Goal: Information Seeking & Learning: Check status

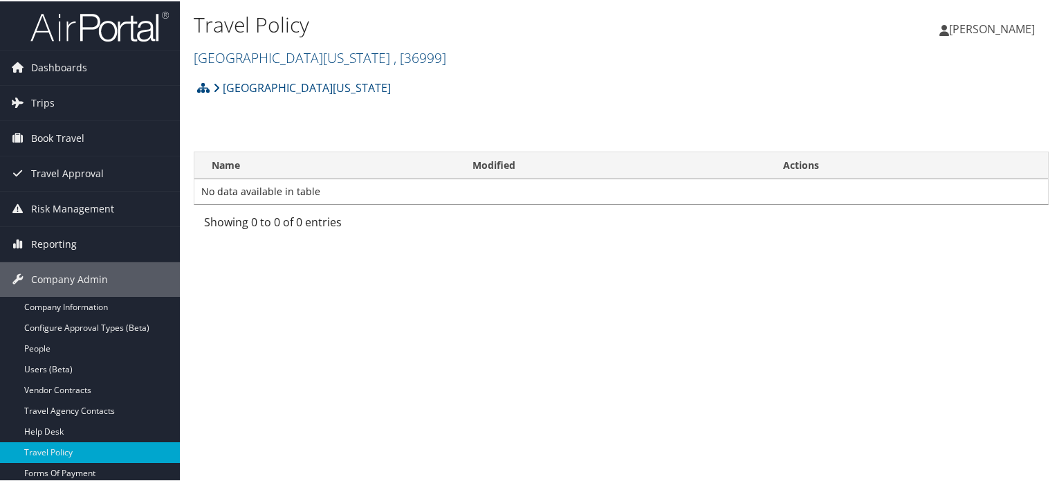
click at [264, 66] on h2 "University of Georgia , [ 36999 ]" at bounding box center [479, 56] width 570 height 24
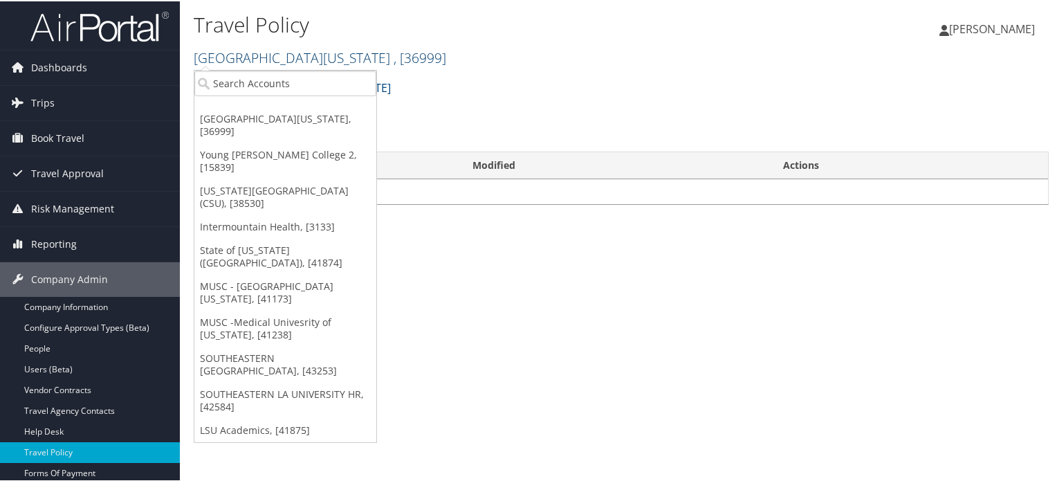
click at [267, 57] on link "University of Georgia , [ 36999 ]" at bounding box center [320, 56] width 253 height 19
click at [271, 86] on input "search" at bounding box center [285, 82] width 182 height 26
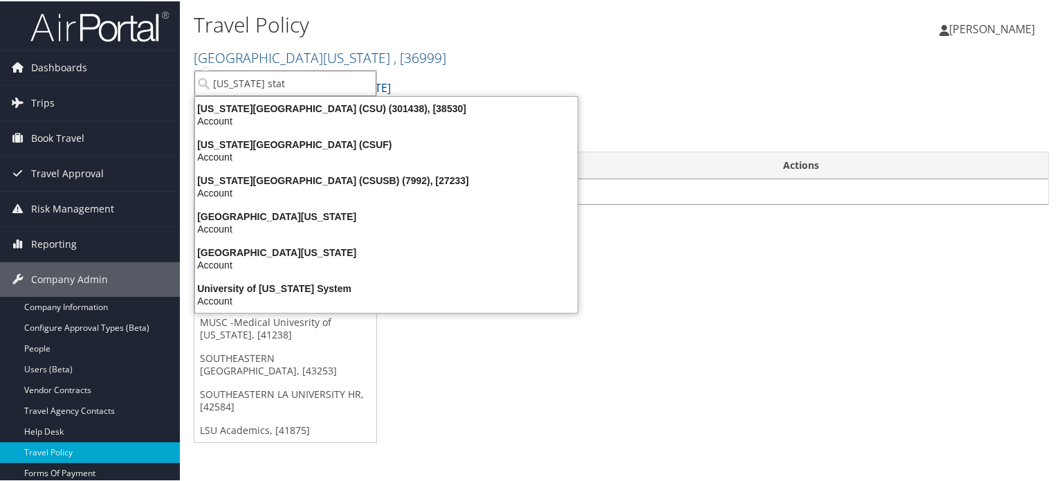
type input "california state"
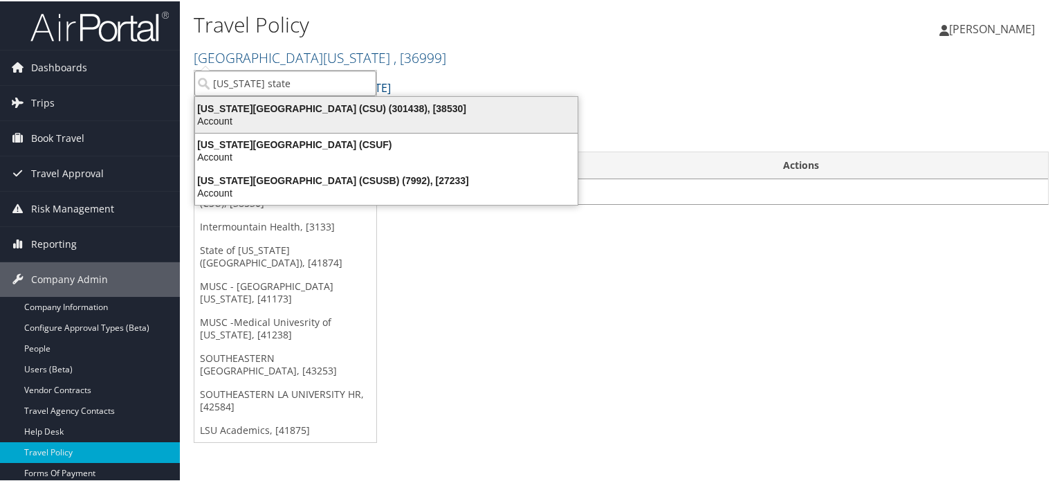
click at [300, 111] on div "California State University (CSU) (301438), [38530]" at bounding box center [386, 107] width 399 height 12
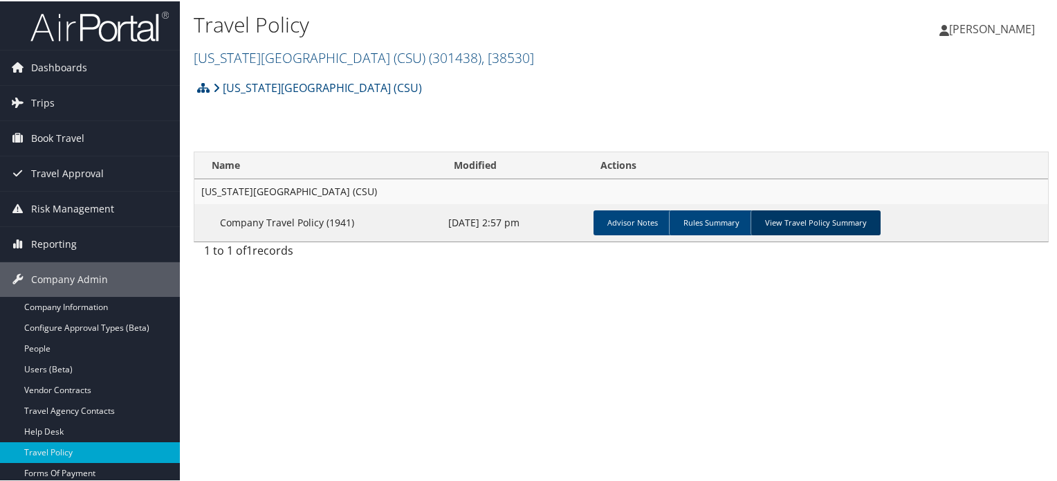
click at [816, 223] on link "View Travel Policy Summary" at bounding box center [816, 221] width 130 height 25
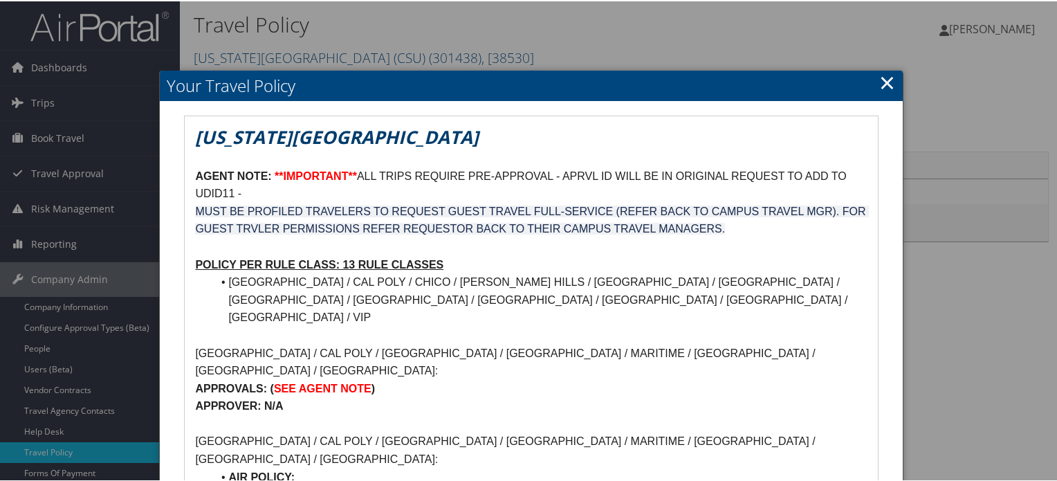
click at [888, 85] on link "×" at bounding box center [887, 81] width 16 height 28
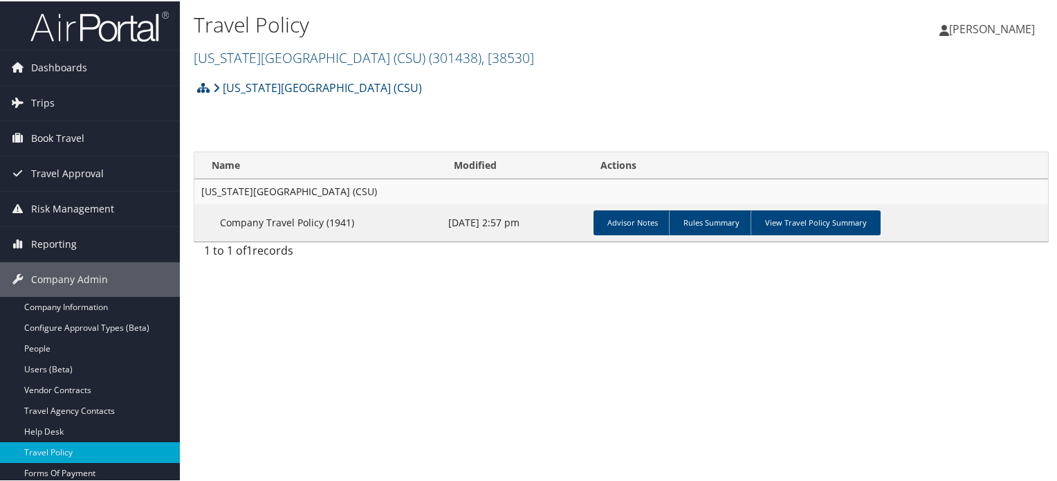
click at [111, 27] on img at bounding box center [99, 25] width 138 height 33
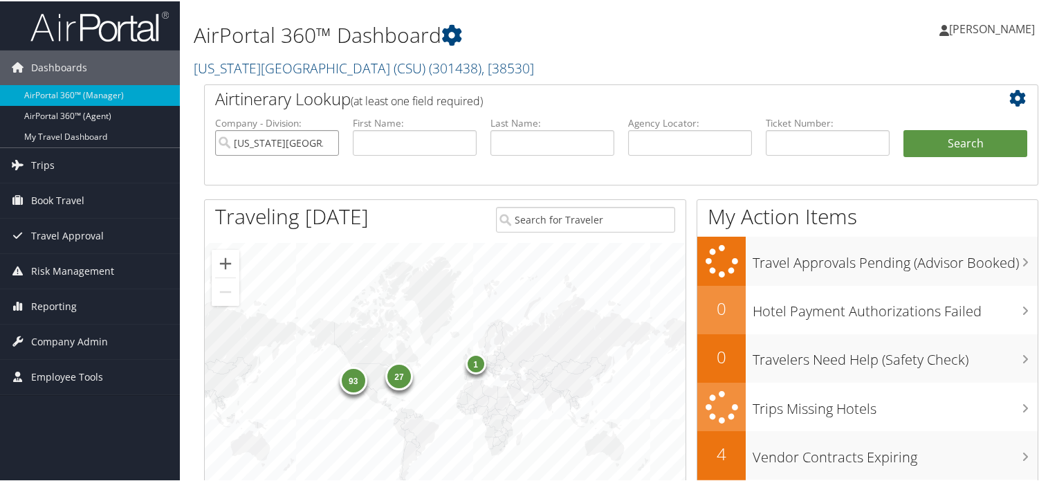
click at [325, 137] on input "[US_STATE][GEOGRAPHIC_DATA] (CSU)" at bounding box center [277, 142] width 124 height 26
click at [695, 143] on input "text" at bounding box center [690, 142] width 124 height 26
paste input "DNGJPT"
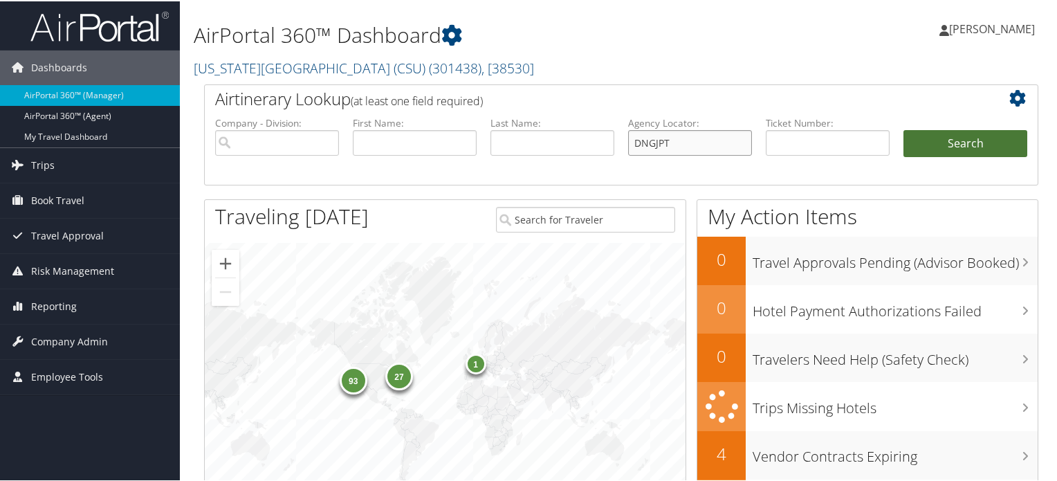
type input "DNGJPT"
click at [962, 144] on button "Search" at bounding box center [966, 143] width 124 height 28
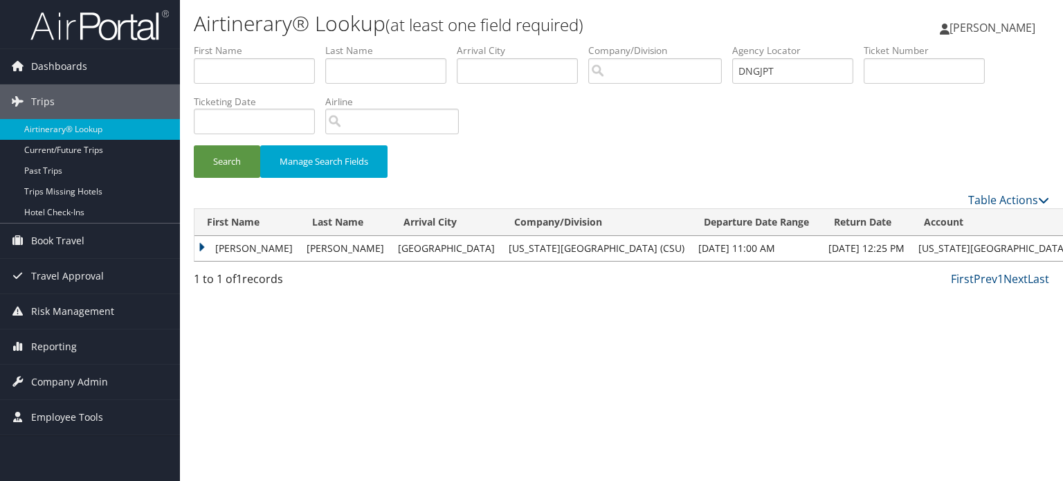
click at [199, 244] on td "AMY ALEXANDRIA" at bounding box center [246, 248] width 105 height 25
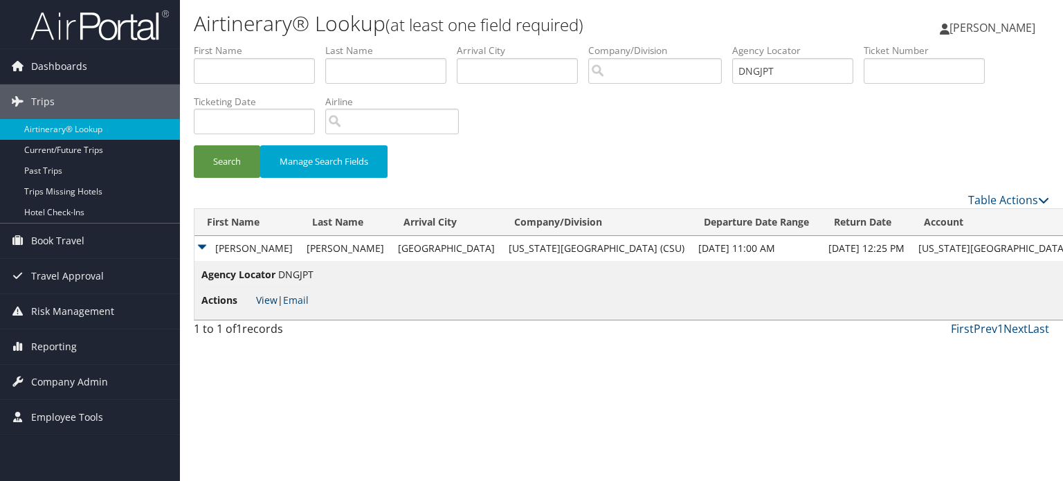
click at [265, 296] on link "View" at bounding box center [266, 299] width 21 height 13
drag, startPoint x: 790, startPoint y: 75, endPoint x: 731, endPoint y: 68, distance: 59.2
click at [731, 44] on ul "First Name Last Name Departure City Arrival City Company/Division Airport/City …" at bounding box center [621, 44] width 855 height 0
click at [90, 372] on span "Company Admin" at bounding box center [69, 382] width 77 height 35
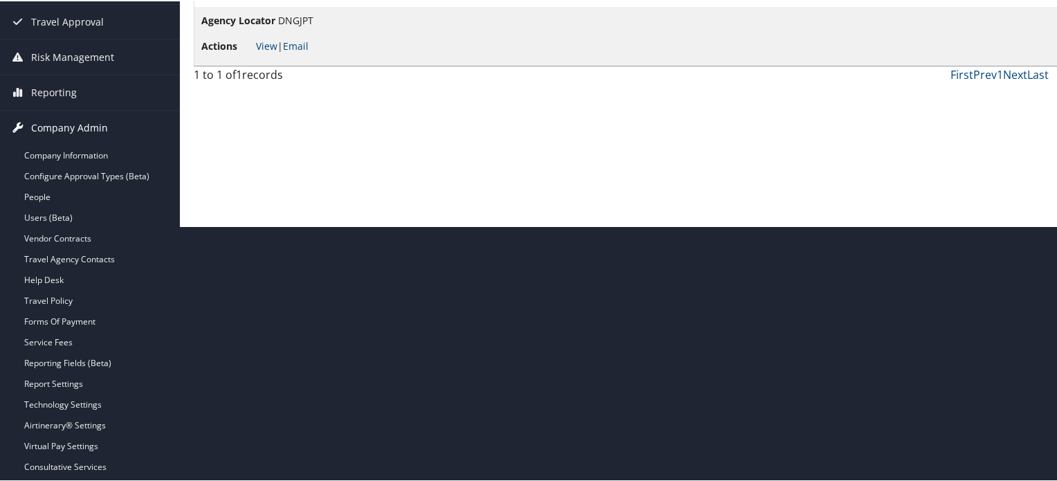
scroll to position [327, 0]
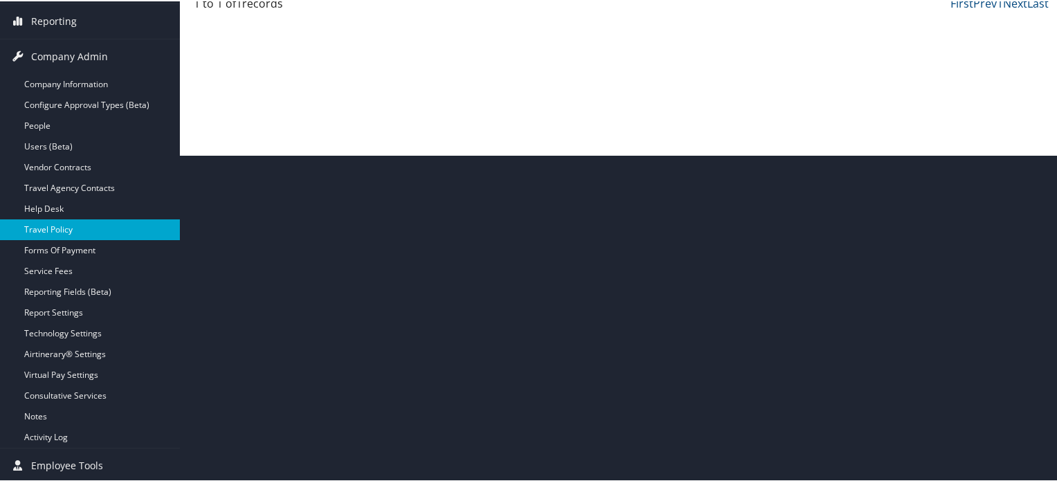
click at [66, 226] on link "Travel Policy" at bounding box center [90, 228] width 180 height 21
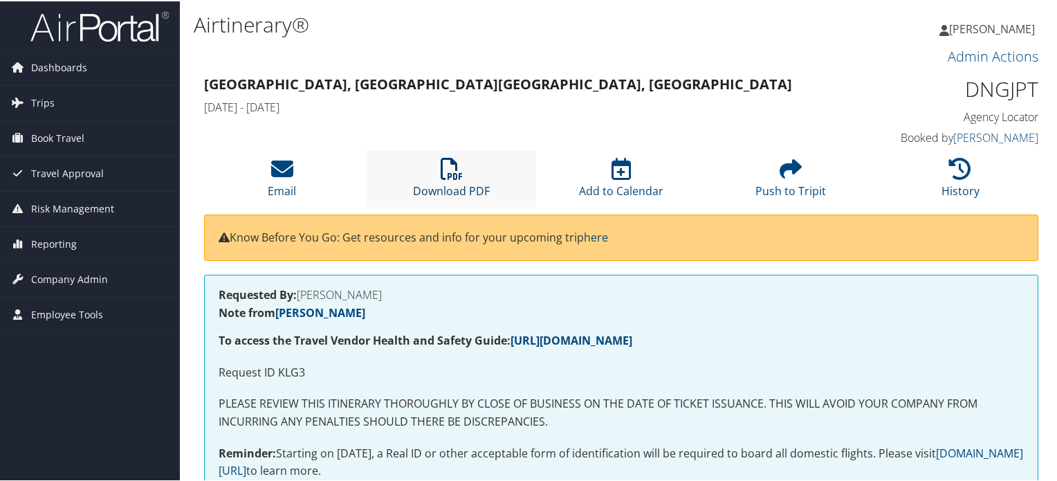
click at [445, 157] on icon at bounding box center [452, 167] width 22 height 22
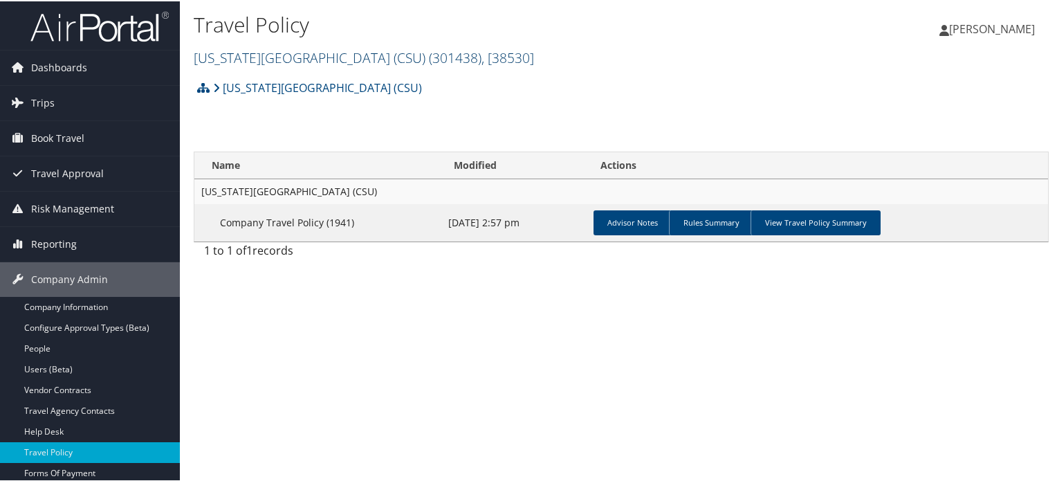
click at [312, 60] on link "[US_STATE][GEOGRAPHIC_DATA] (CSU) ( 301438 ) , [ 38530 ]" at bounding box center [364, 56] width 340 height 19
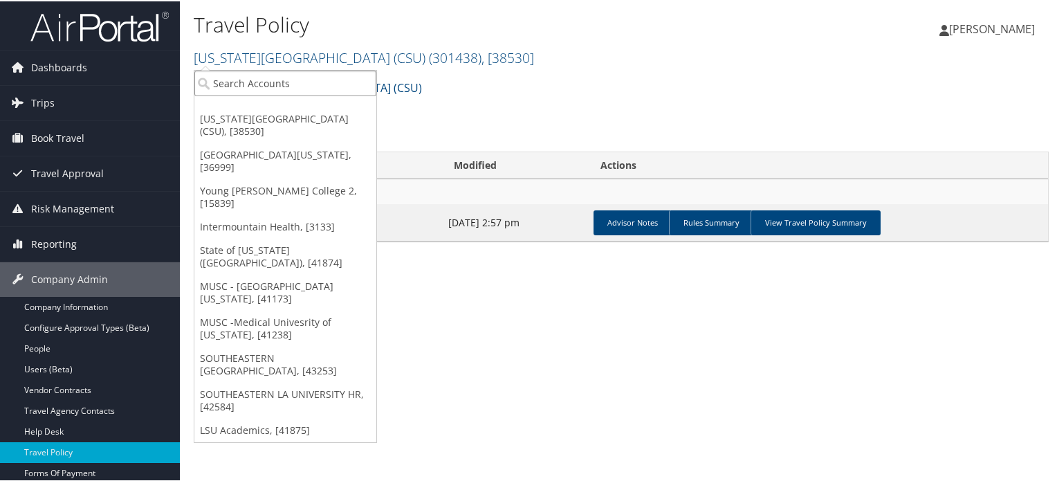
click at [293, 93] on input "search" at bounding box center [285, 82] width 182 height 26
type input "[GEOGRAPHIC_DATA]"
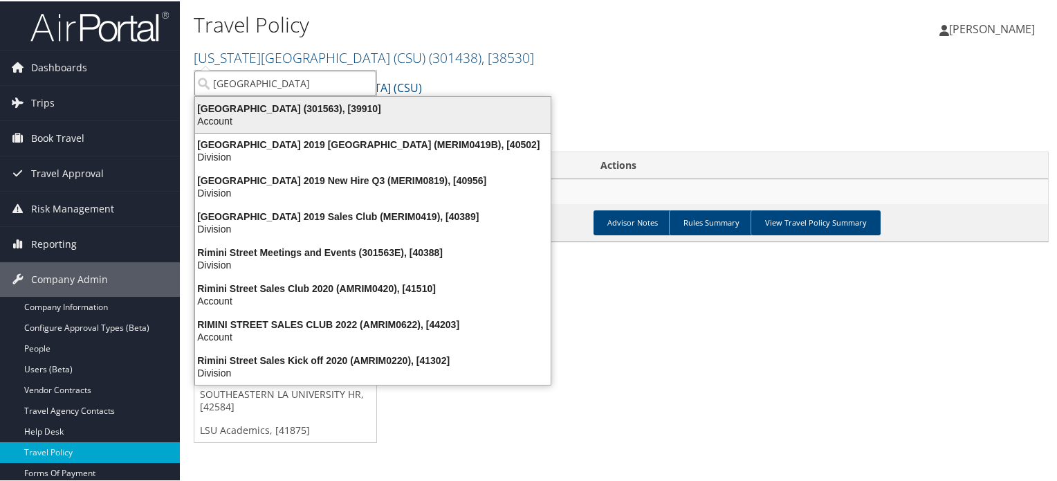
click at [298, 110] on div "[GEOGRAPHIC_DATA] (301563), [39910]" at bounding box center [373, 107] width 372 height 12
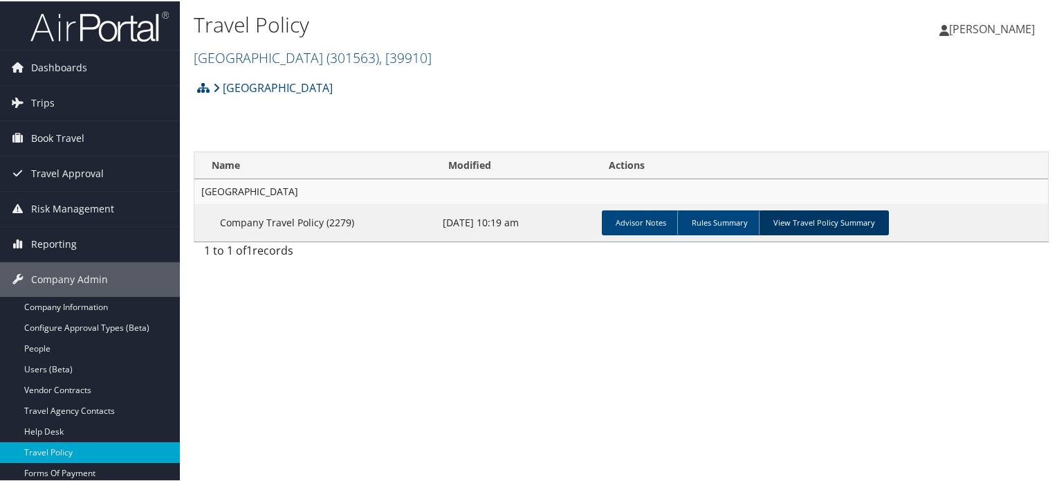
click at [843, 220] on link "View Travel Policy Summary" at bounding box center [824, 221] width 130 height 25
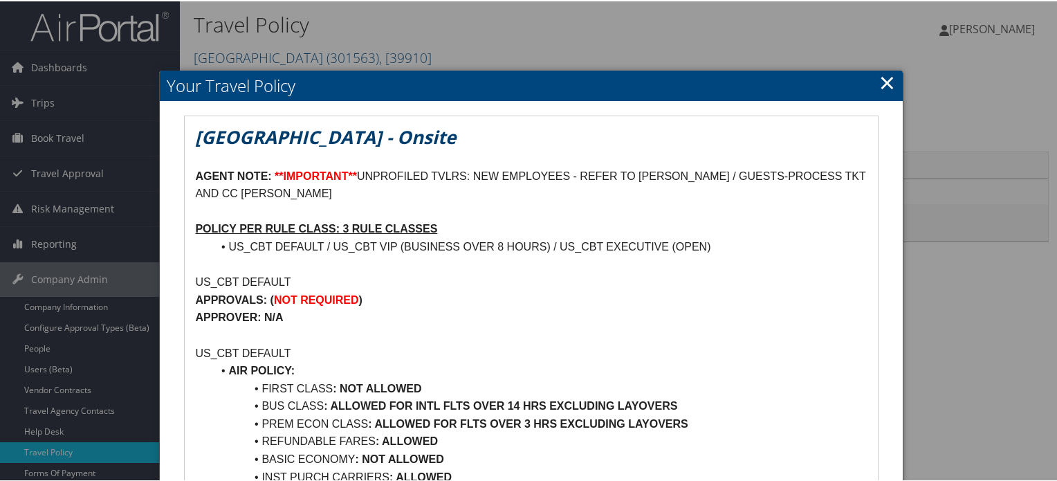
click at [879, 77] on link "×" at bounding box center [887, 81] width 16 height 28
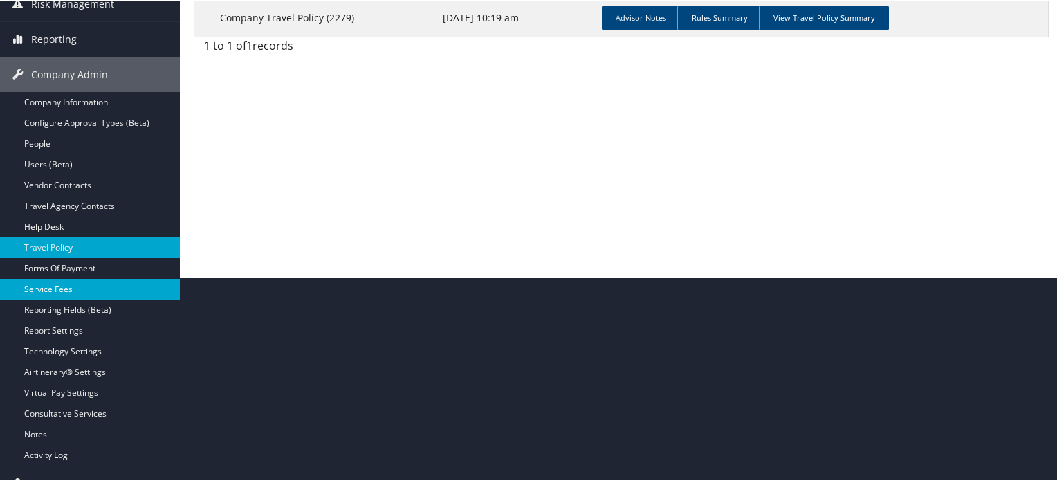
scroll to position [223, 0]
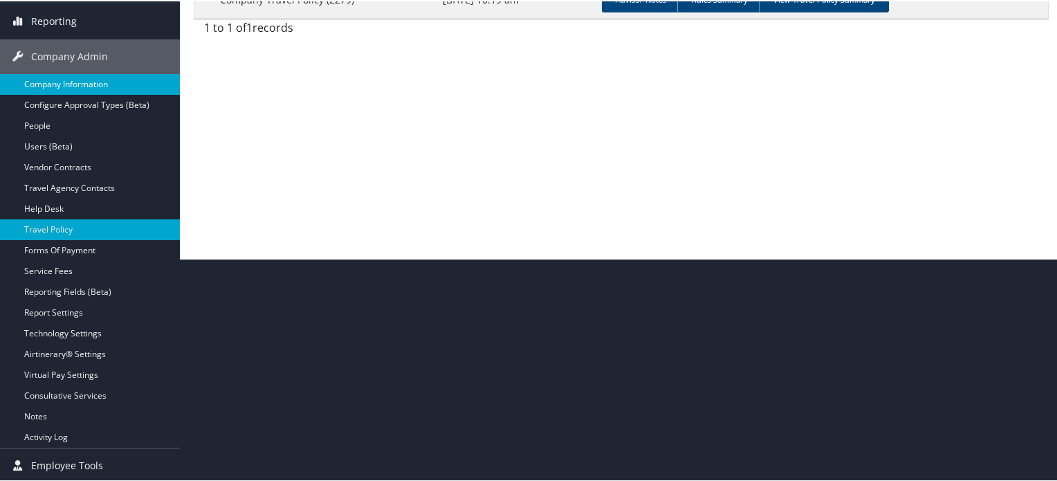
click at [91, 74] on link "Company Information" at bounding box center [90, 83] width 180 height 21
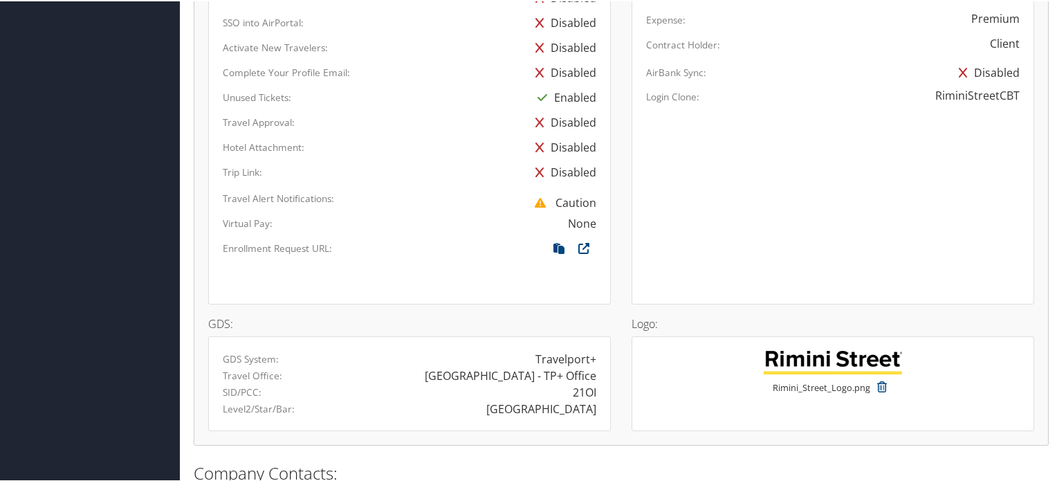
scroll to position [969, 0]
